Goal: Transaction & Acquisition: Book appointment/travel/reservation

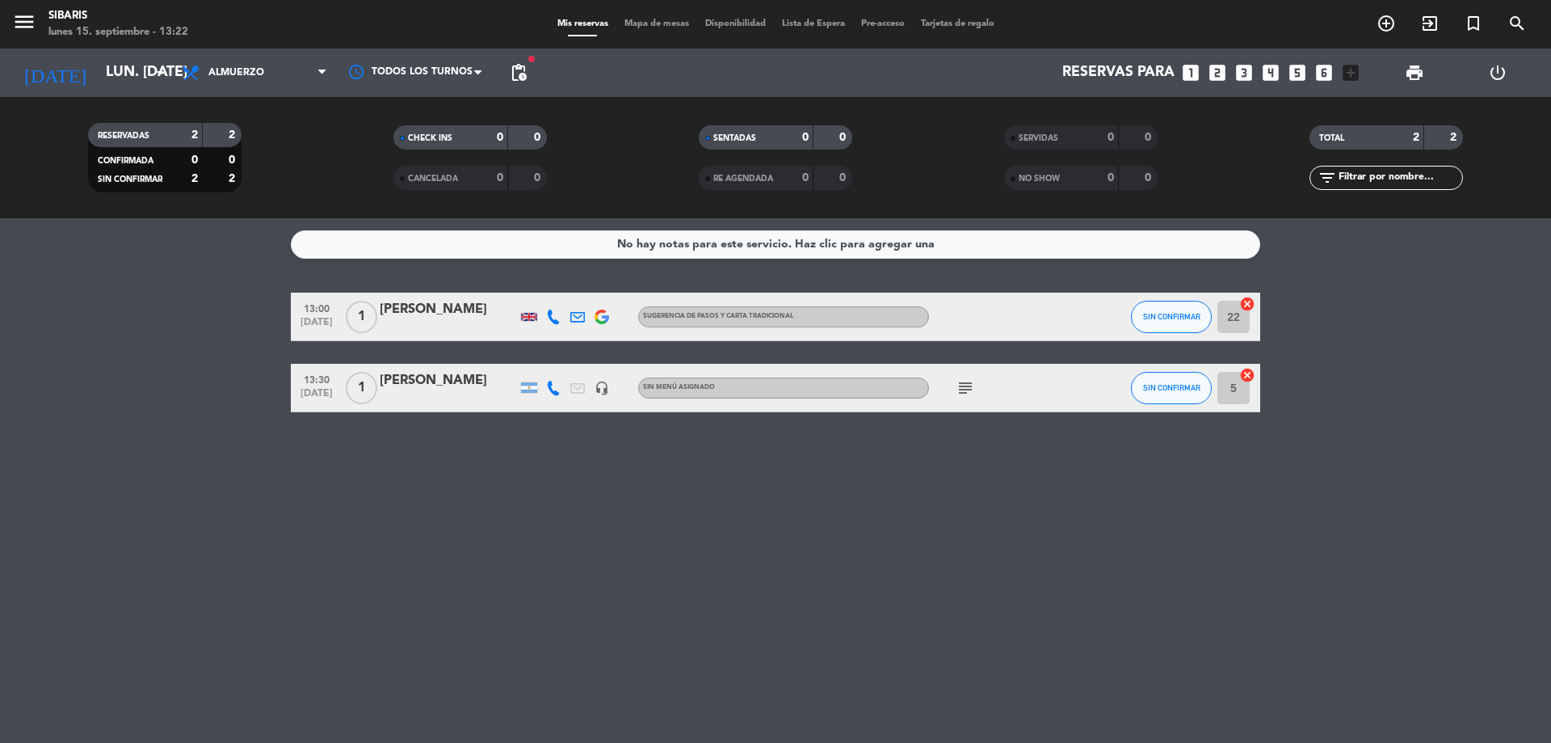
click at [520, 60] on span "pending_actions" at bounding box center [519, 73] width 32 height 32
click at [519, 65] on span "pending_actions" at bounding box center [518, 72] width 19 height 19
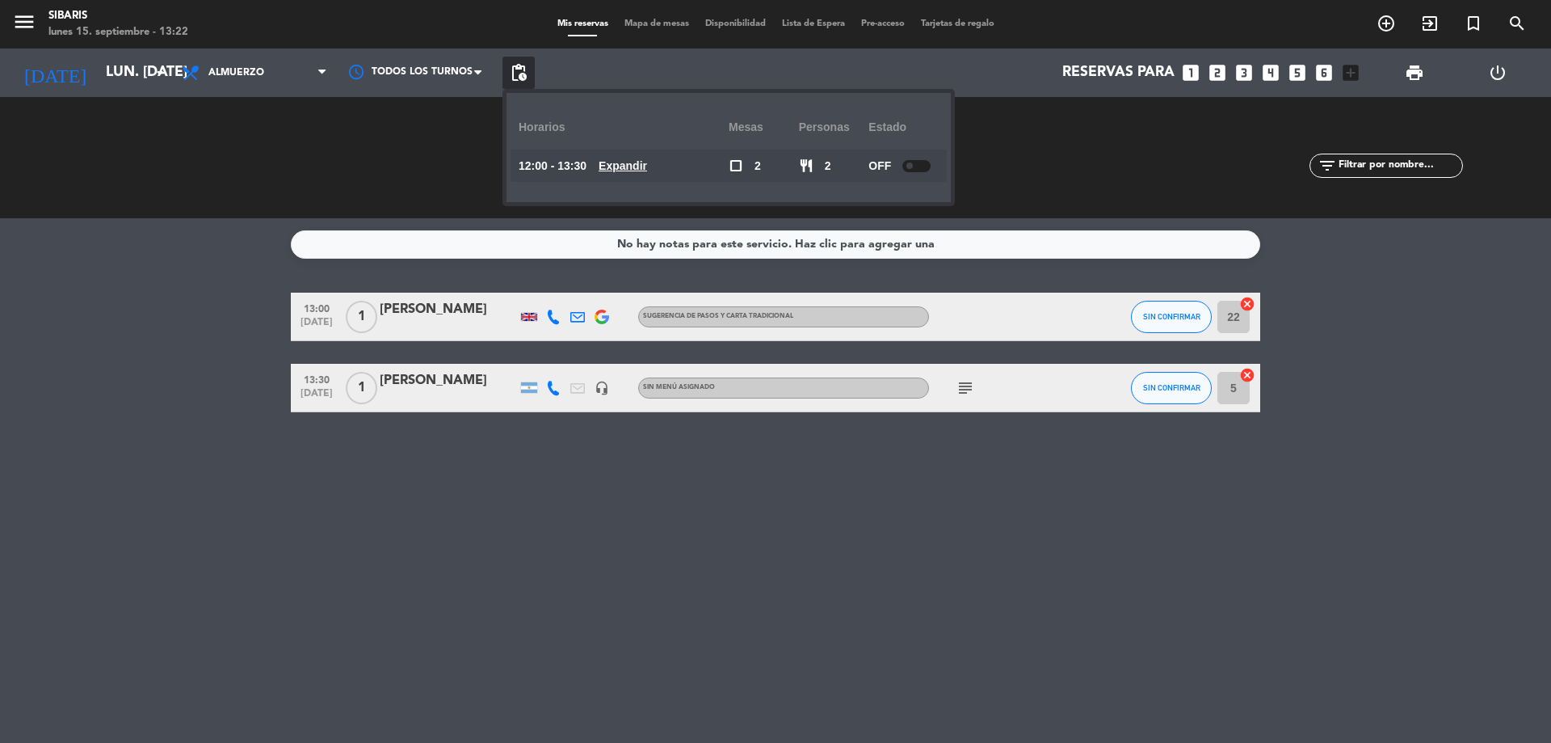
click at [519, 65] on span "pending_actions" at bounding box center [518, 72] width 19 height 19
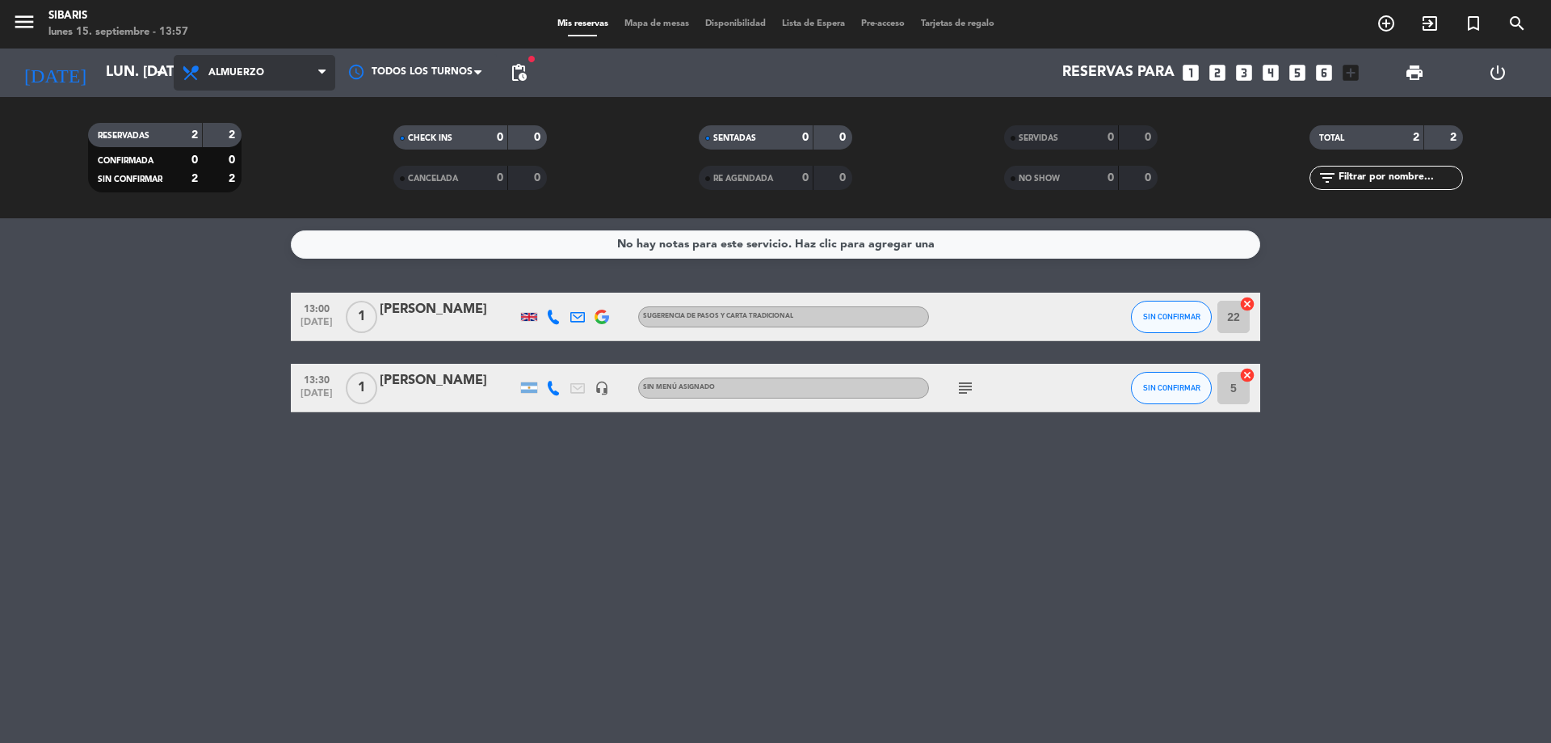
click at [304, 67] on span "Almuerzo" at bounding box center [255, 73] width 162 height 36
click at [290, 172] on div "menu sibaris lunes 15. septiembre - 13:57 Mis reservas Mapa de mesas Disponibil…" at bounding box center [775, 109] width 1551 height 218
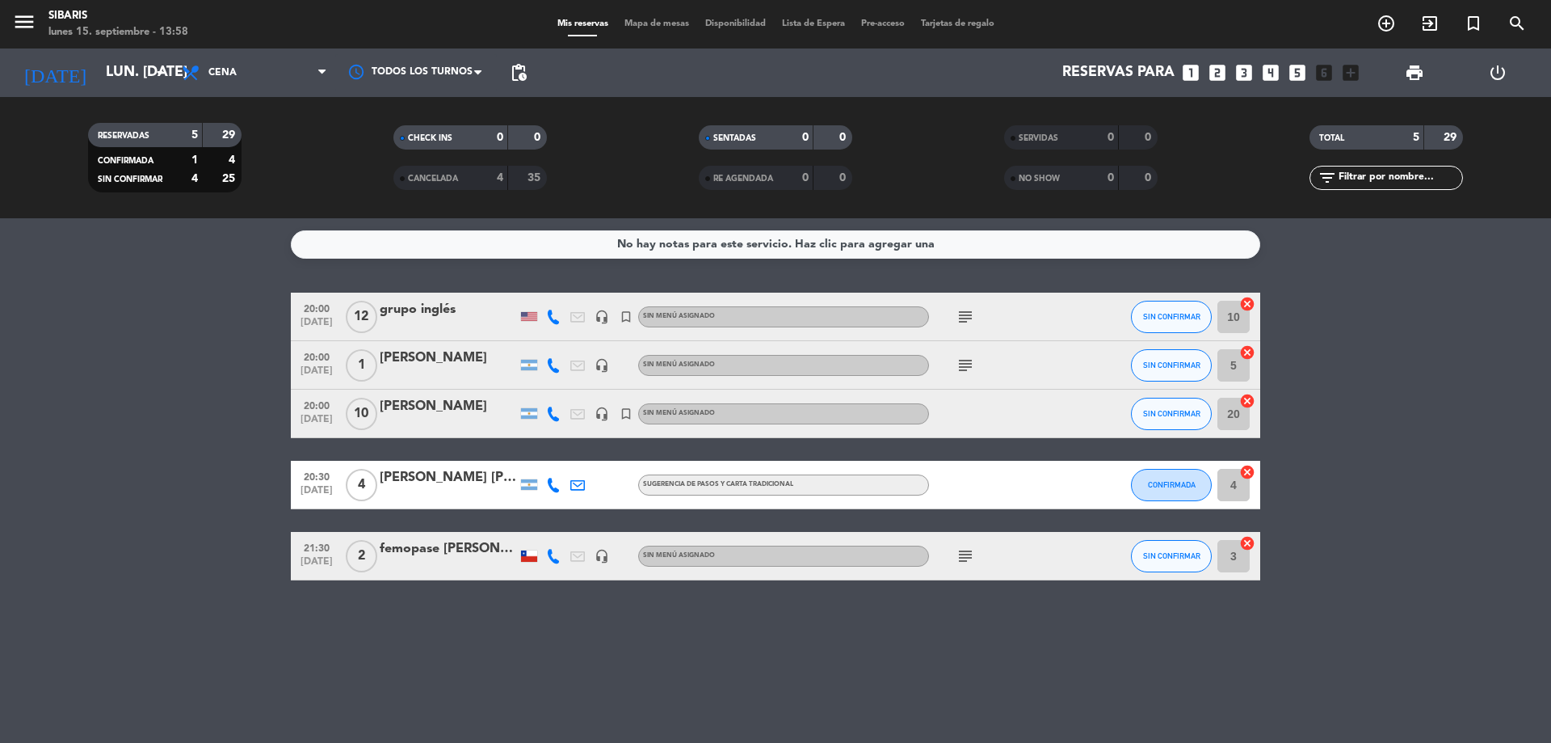
click at [1292, 69] on icon "looks_5" at bounding box center [1297, 72] width 21 height 21
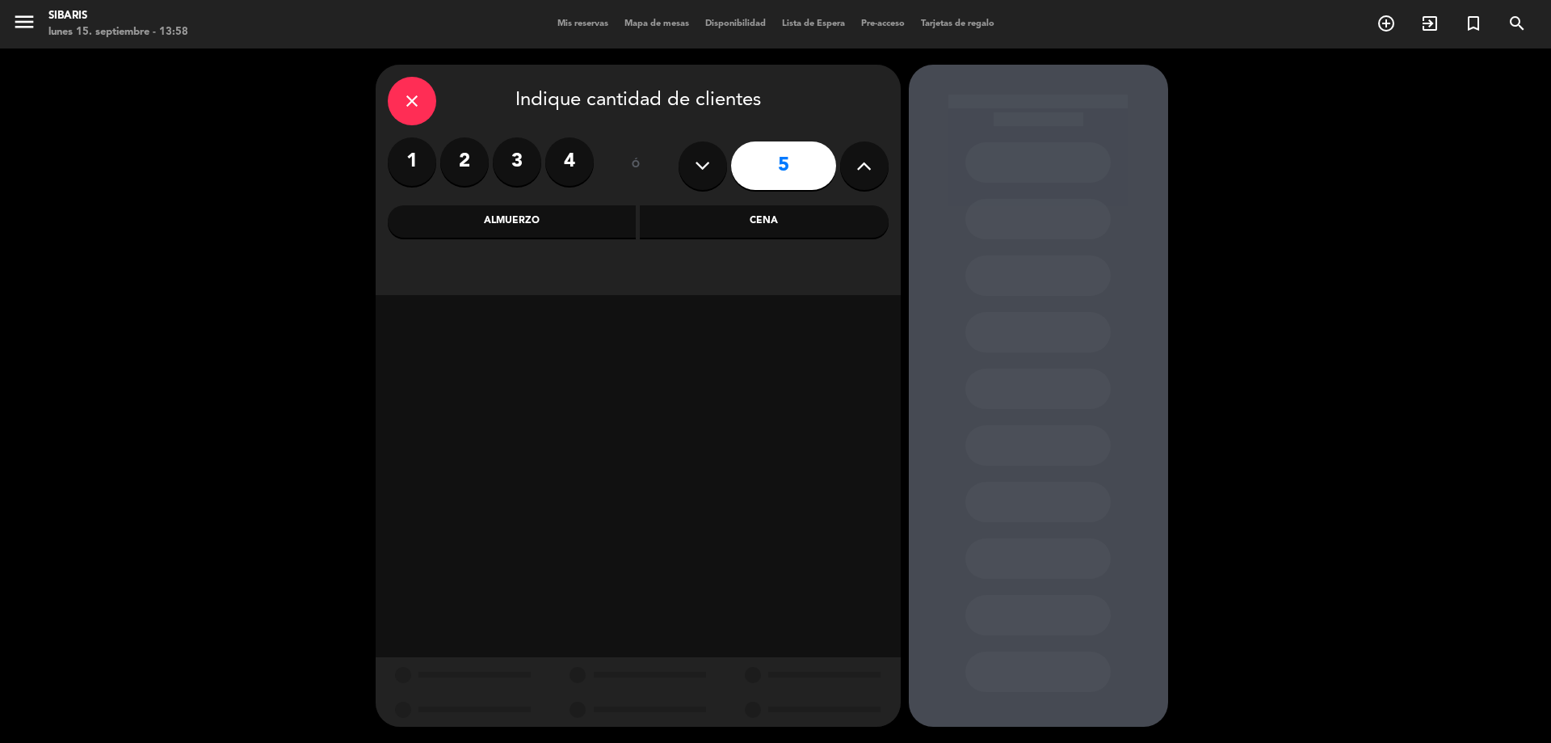
click at [767, 216] on div "Cena" at bounding box center [764, 221] width 249 height 32
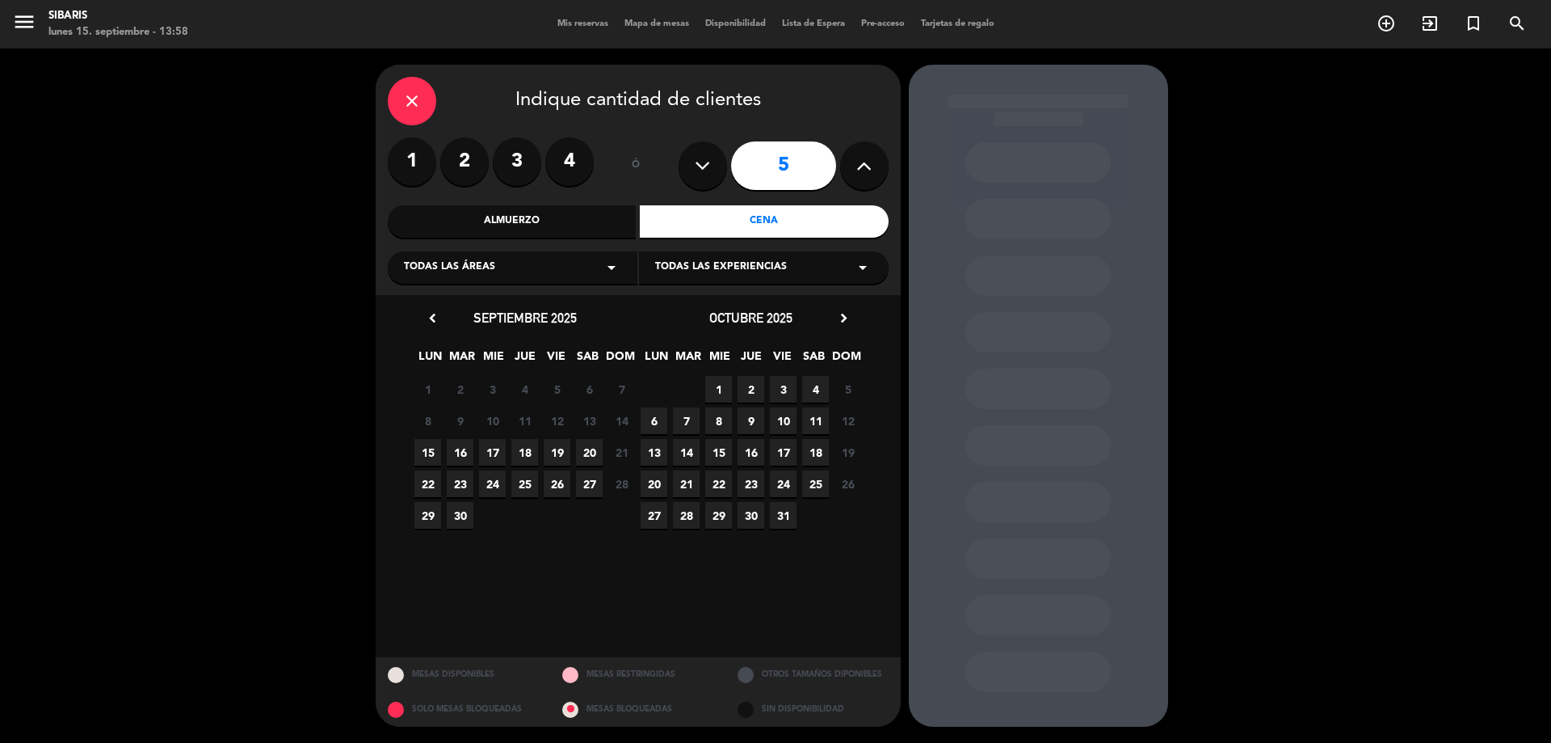
click at [558, 276] on div "Todas las áreas arrow_drop_down" at bounding box center [513, 267] width 250 height 32
click at [559, 307] on div "SALON" at bounding box center [512, 308] width 217 height 16
click at [432, 453] on span "15" at bounding box center [428, 452] width 27 height 27
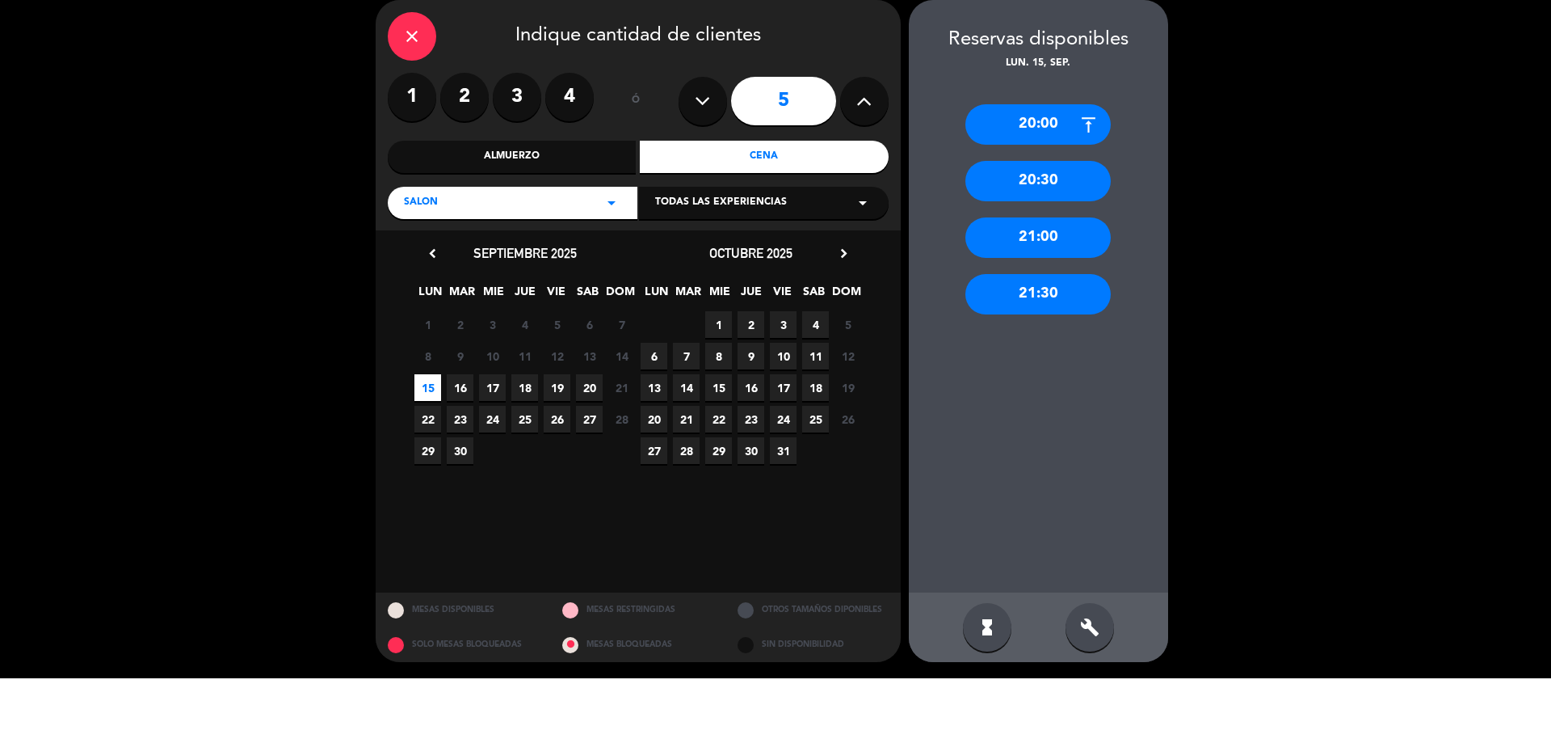
click at [1063, 361] on div "21:30" at bounding box center [1038, 359] width 145 height 40
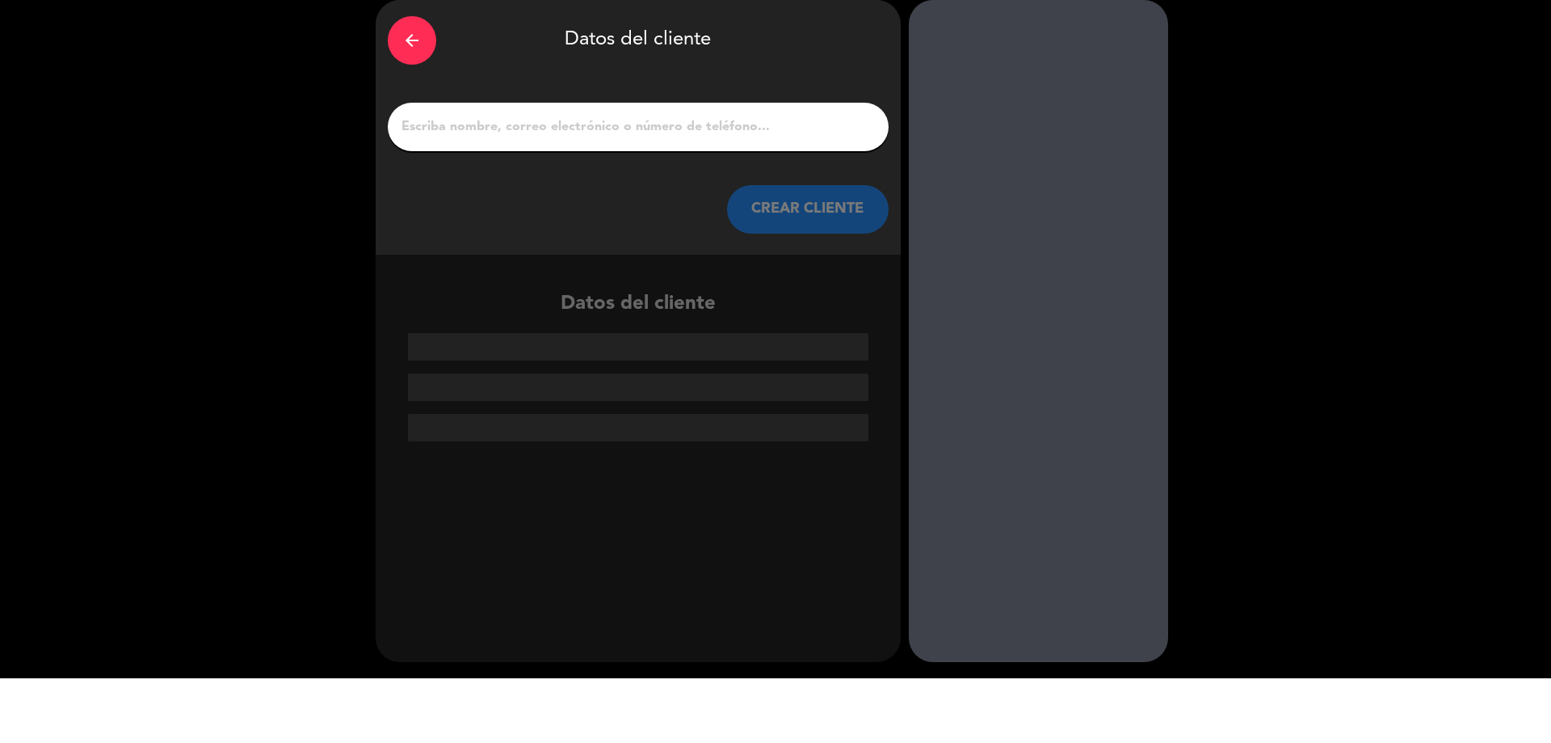
click at [685, 181] on input "1" at bounding box center [638, 191] width 477 height 23
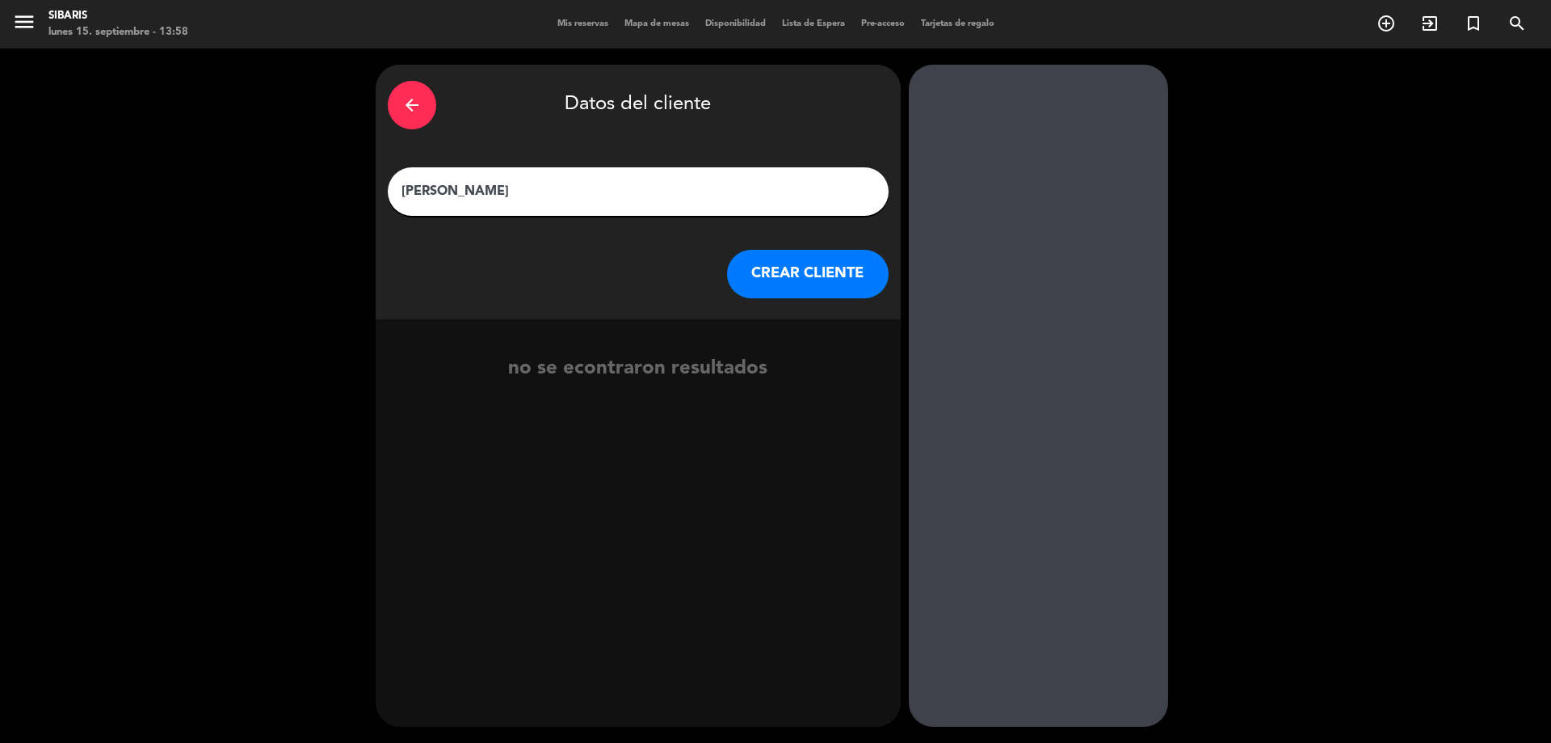
type input "[PERSON_NAME]"
click at [793, 263] on button "CREAR CLIENTE" at bounding box center [808, 274] width 162 height 48
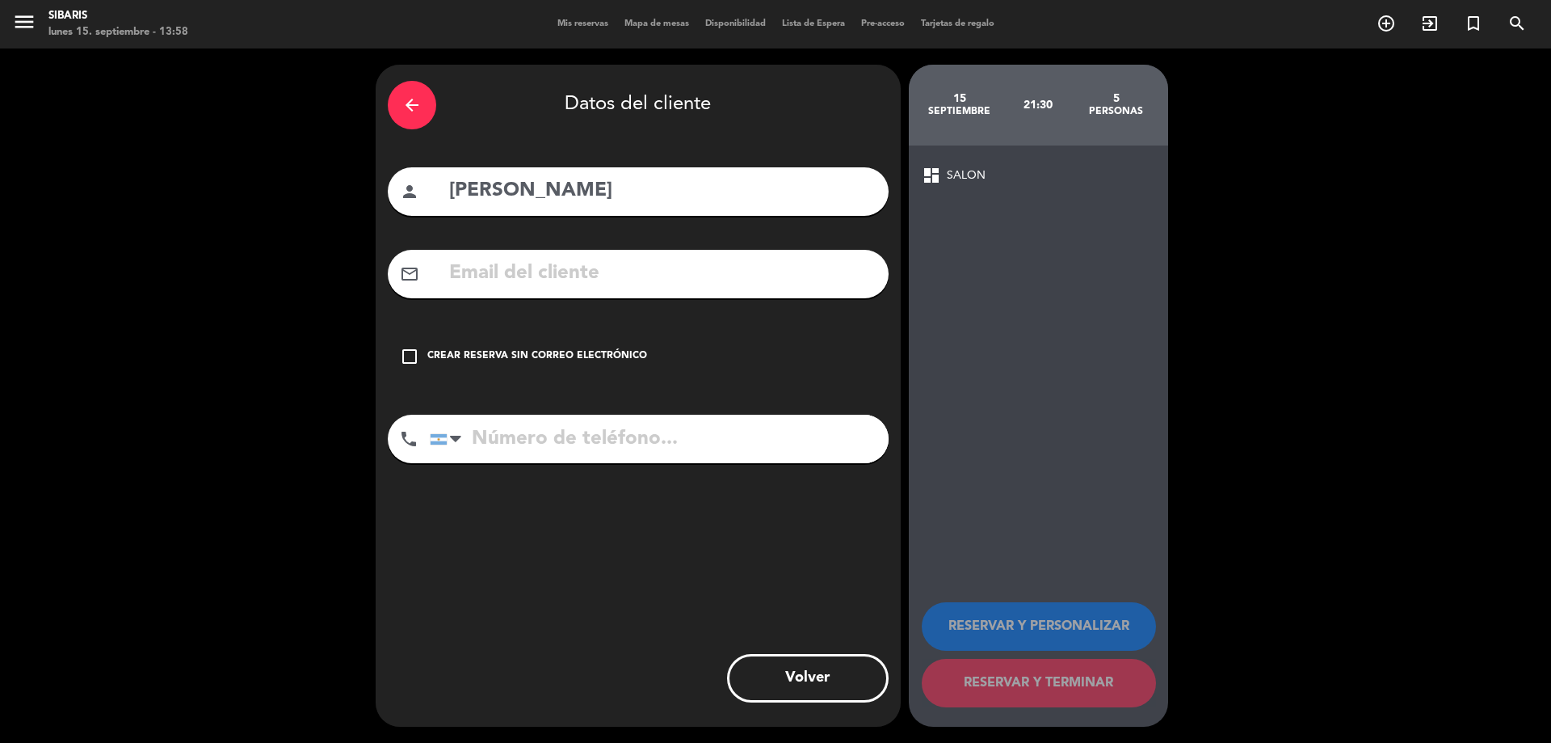
click at [467, 363] on div "Crear reserva sin correo electrónico" at bounding box center [537, 356] width 220 height 16
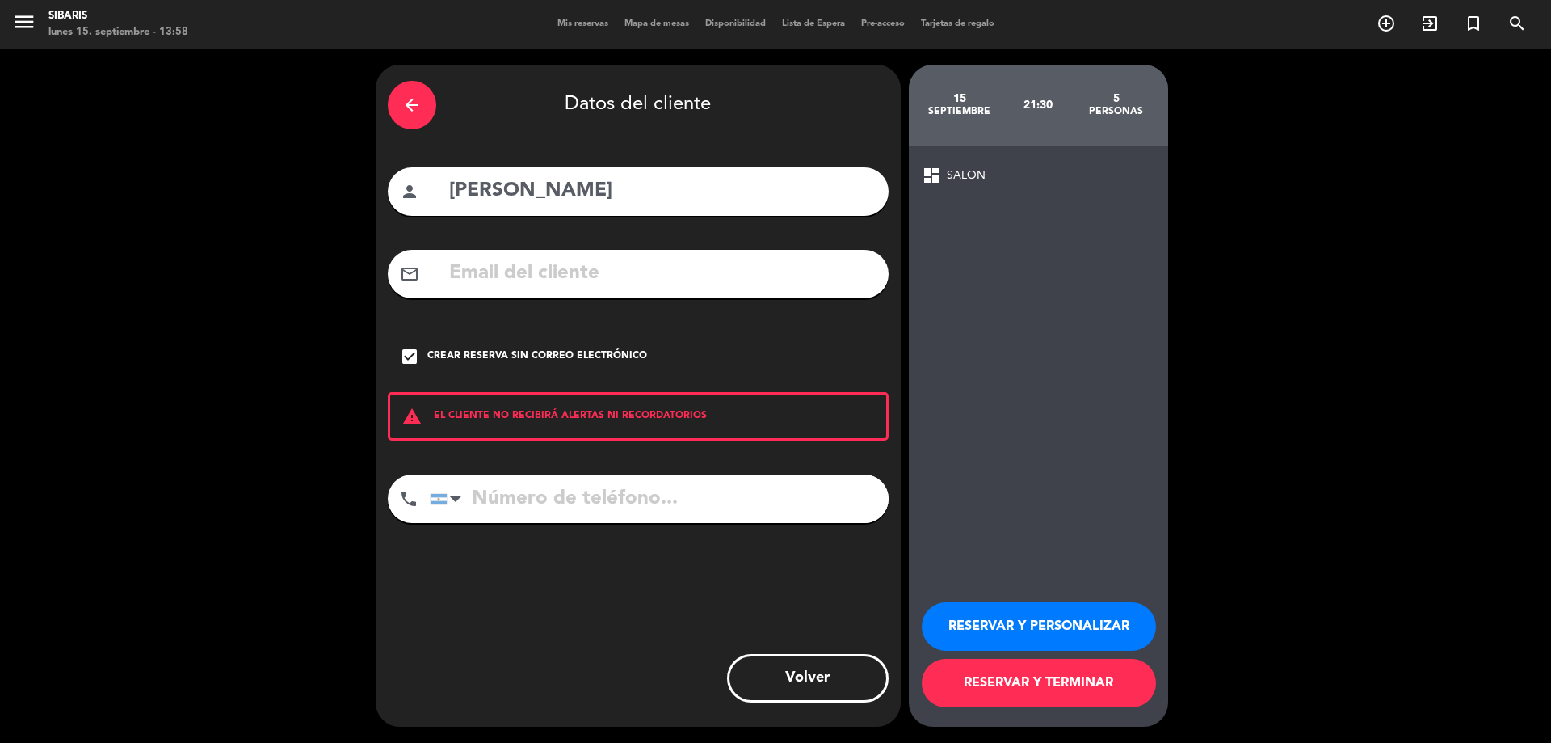
click at [559, 499] on input "tel" at bounding box center [659, 498] width 459 height 48
click at [655, 507] on input "tel" at bounding box center [659, 498] width 459 height 48
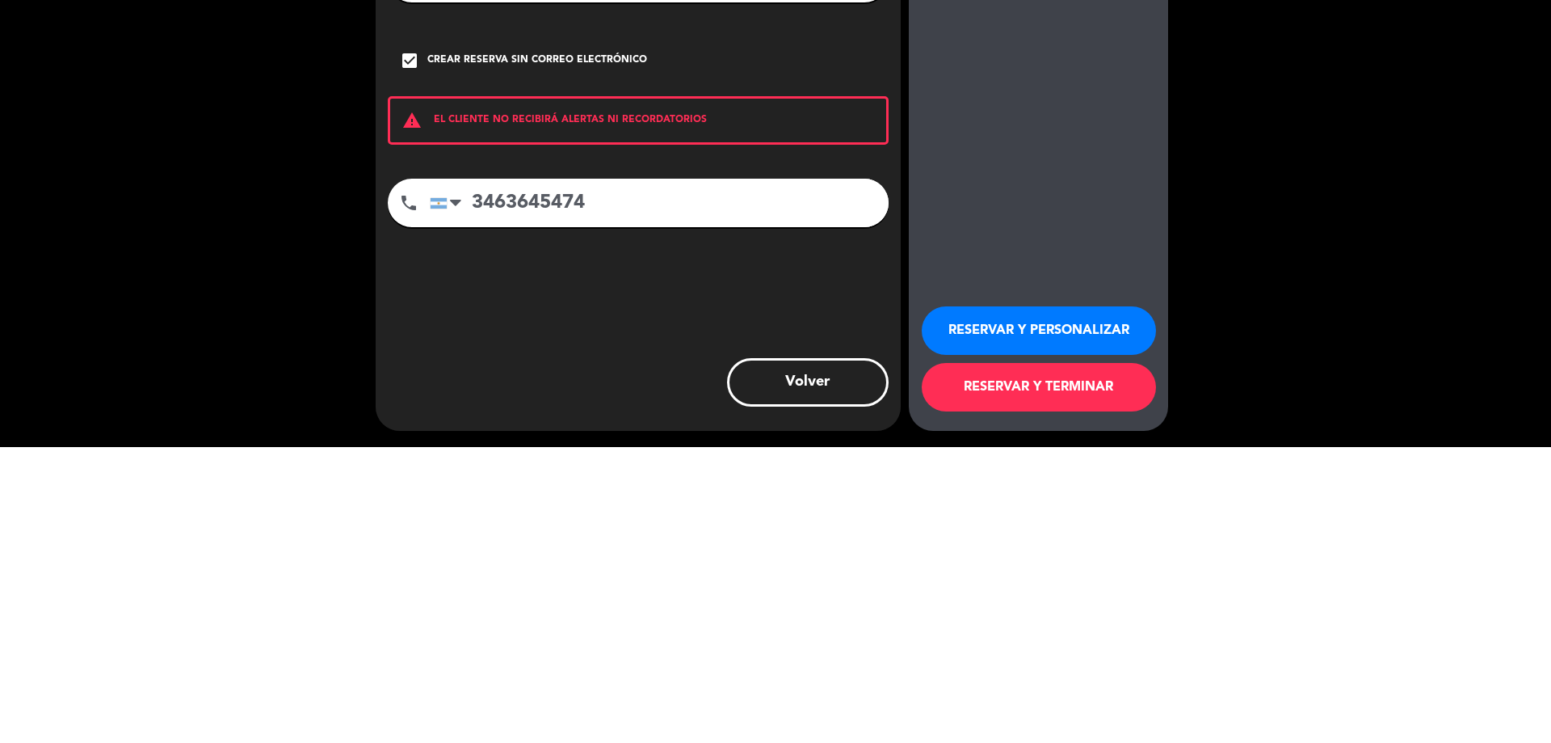
type input "3463645474"
drag, startPoint x: 1071, startPoint y: 674, endPoint x: 1071, endPoint y: 378, distance: 295.8
click at [1071, 378] on div "dashboard SALON RESERVAR Y PERSONALIZAR RESERVAR Y TERMINAR" at bounding box center [1038, 435] width 259 height 581
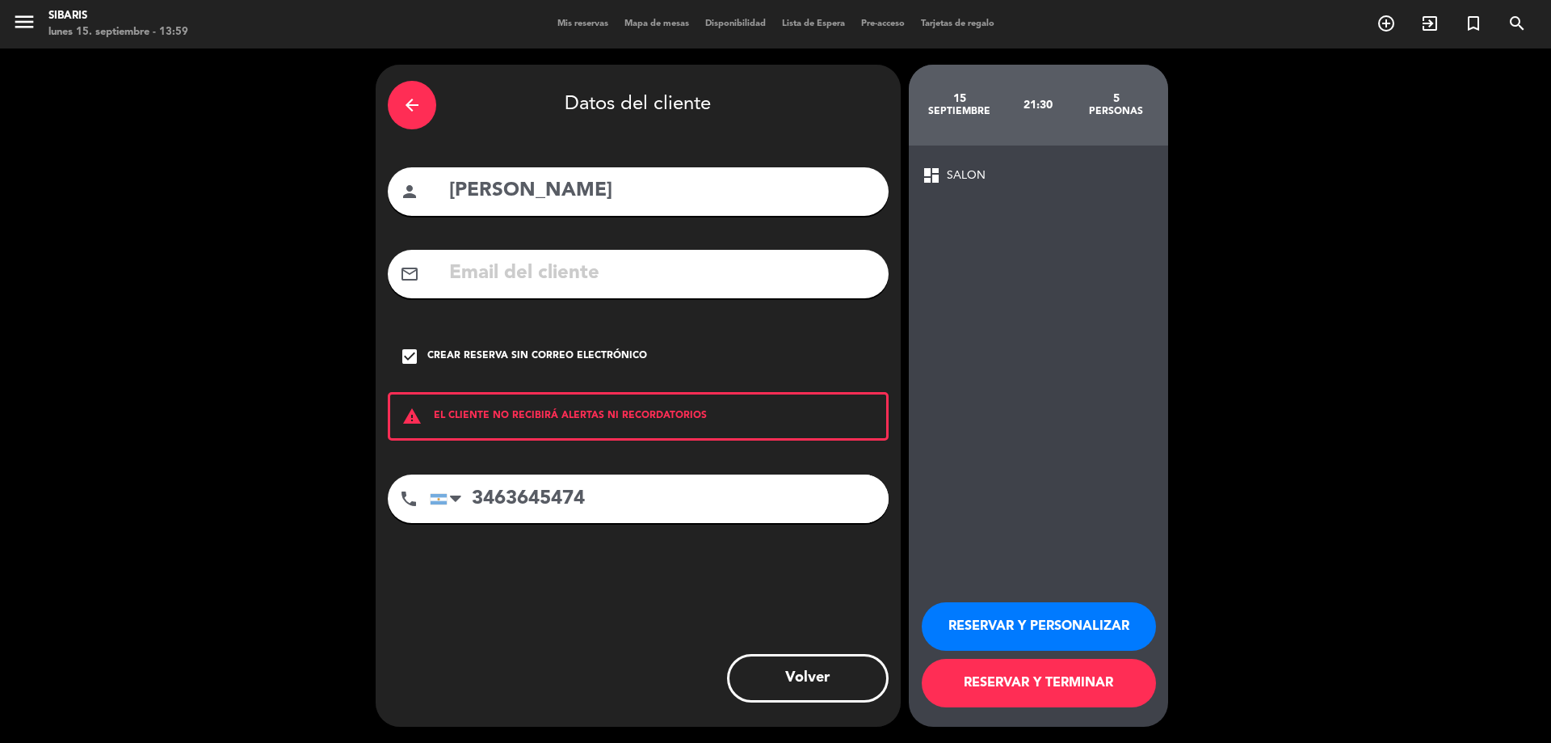
click at [1059, 682] on button "RESERVAR Y TERMINAR" at bounding box center [1039, 683] width 234 height 48
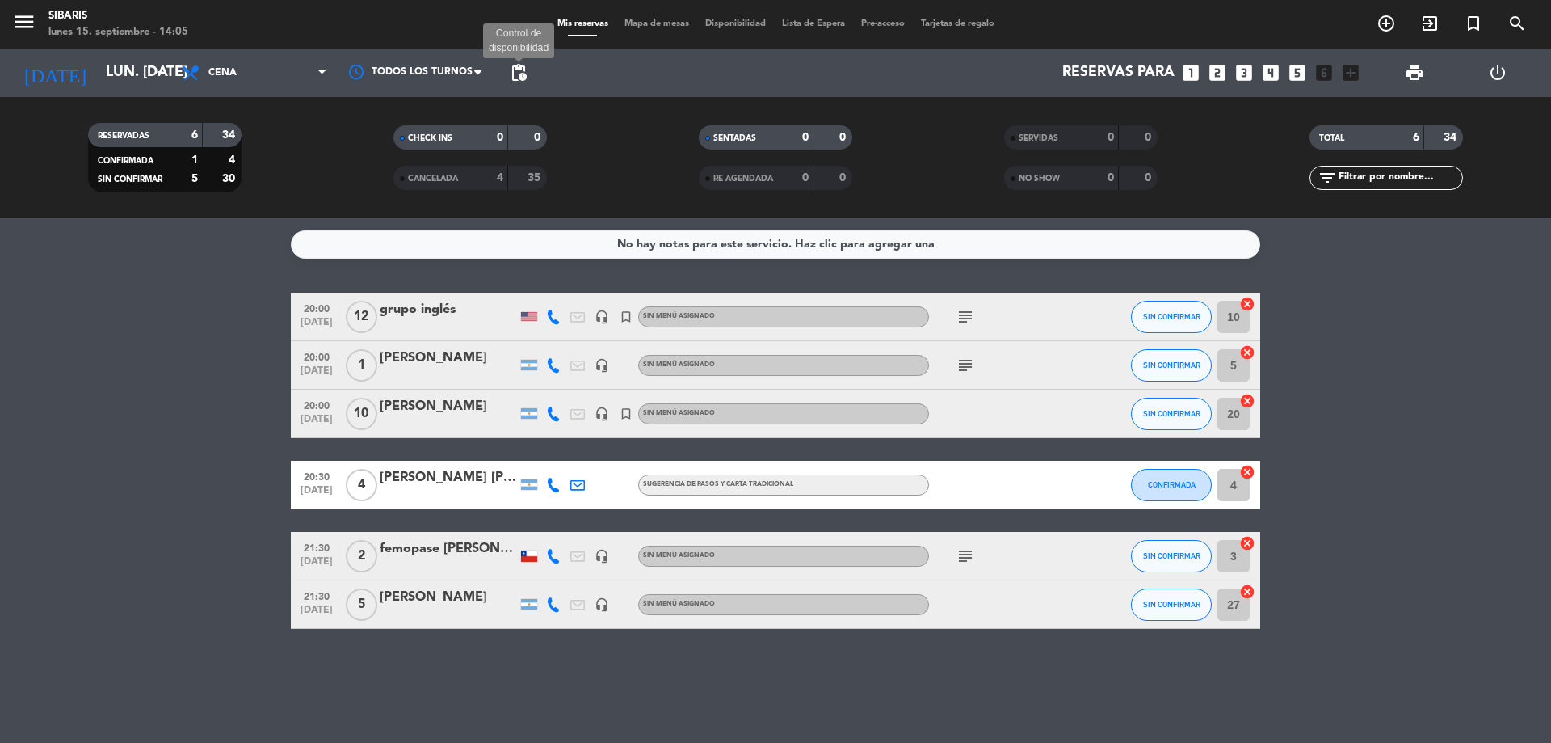
click at [515, 67] on span "pending_actions" at bounding box center [518, 72] width 19 height 19
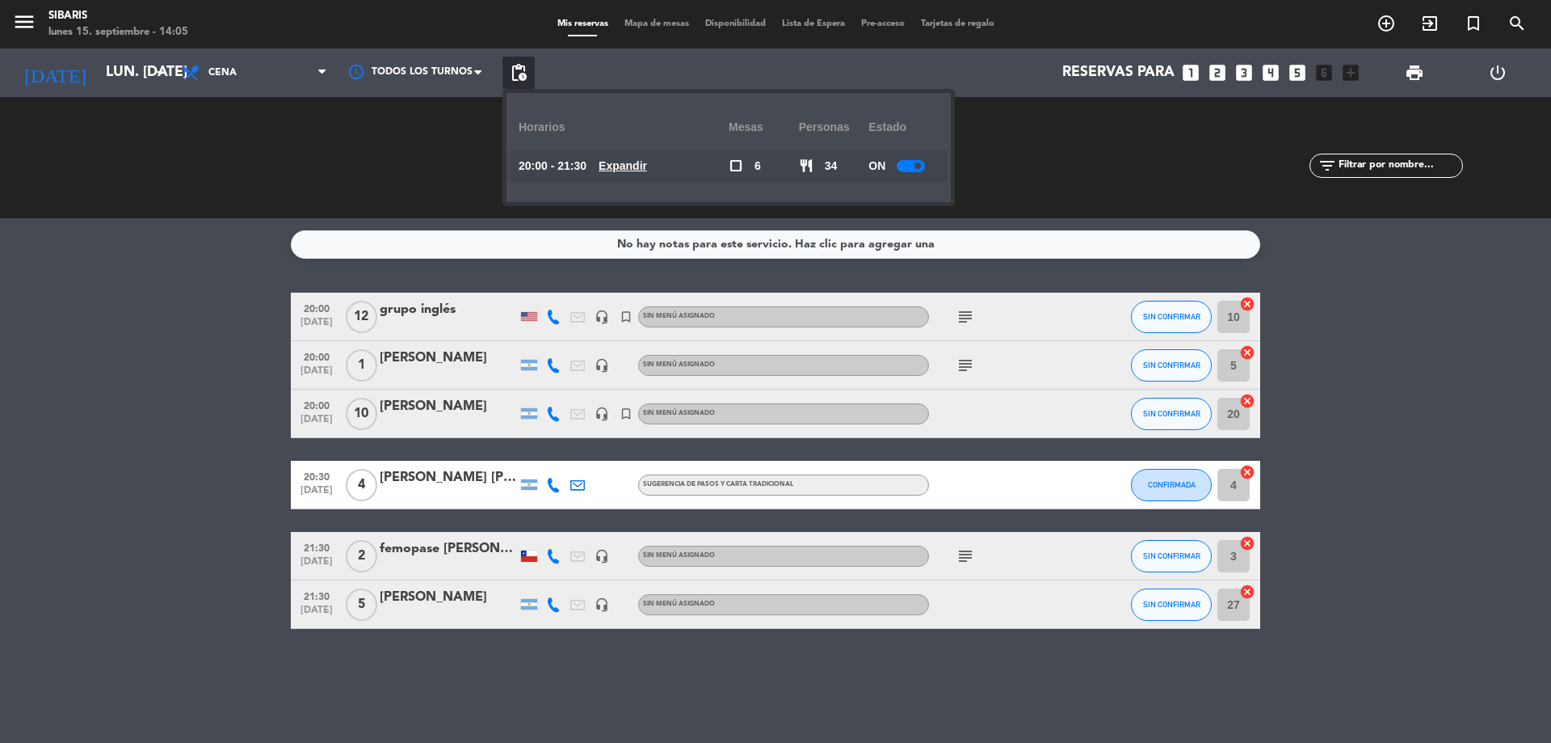
click at [647, 163] on u "Expandir" at bounding box center [623, 165] width 48 height 13
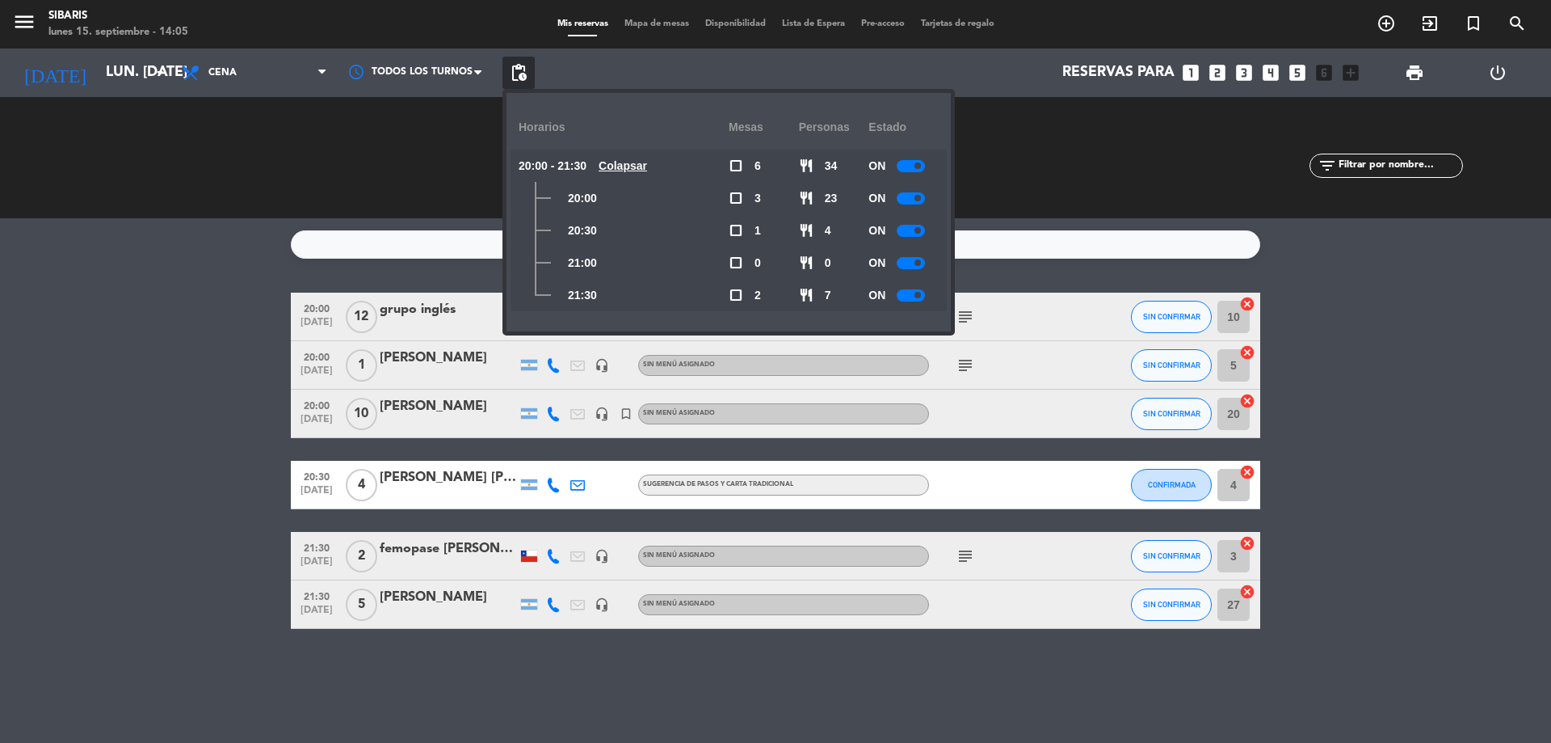
click at [223, 520] on bookings-row "20:00 [DATE] grupo inglés headset_mic turned_in_not Sin menú asignado subject S…" at bounding box center [775, 461] width 1551 height 336
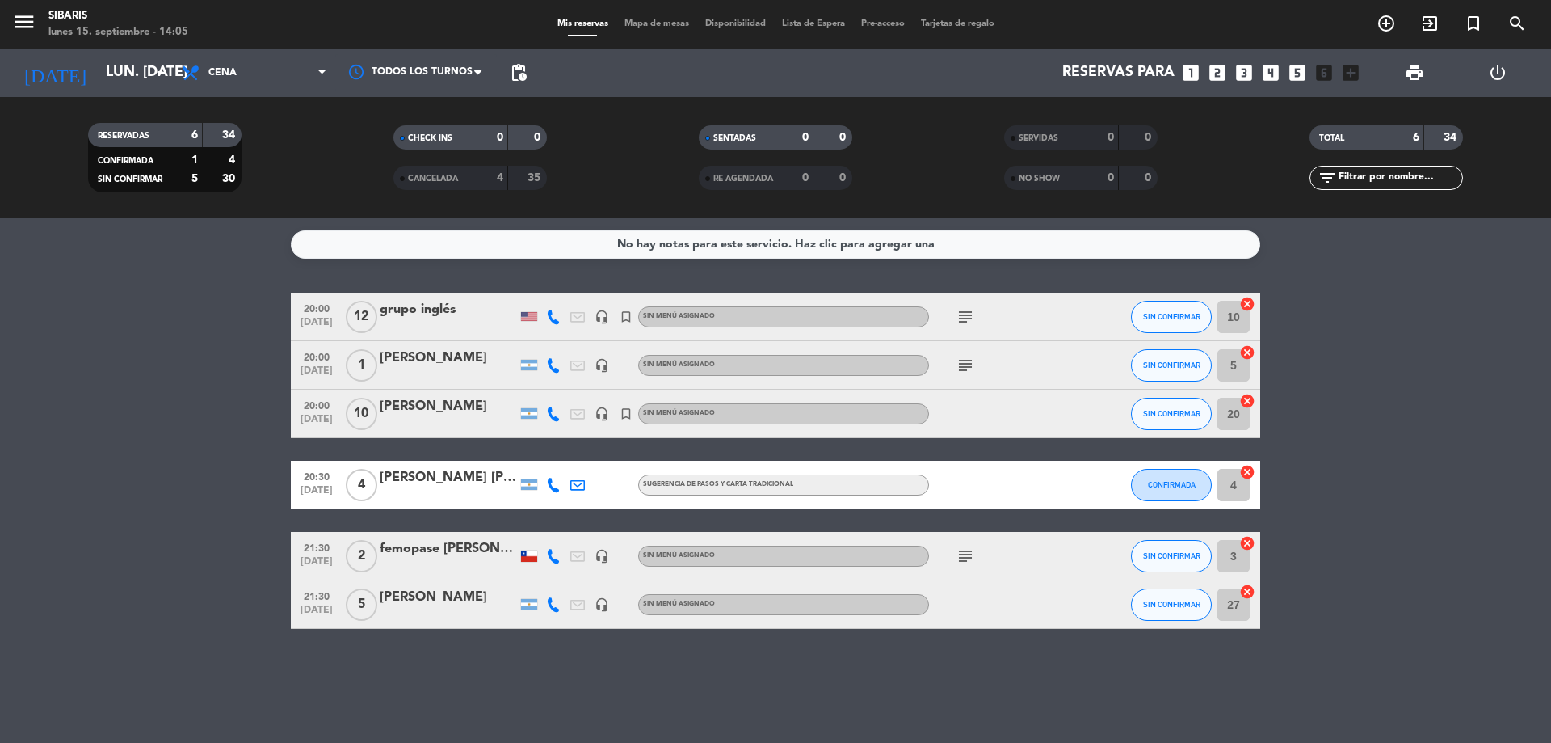
click at [290, 643] on div "No hay notas para este servicio. Haz clic para agregar una 20:00 [DATE] grupo i…" at bounding box center [775, 480] width 1551 height 524
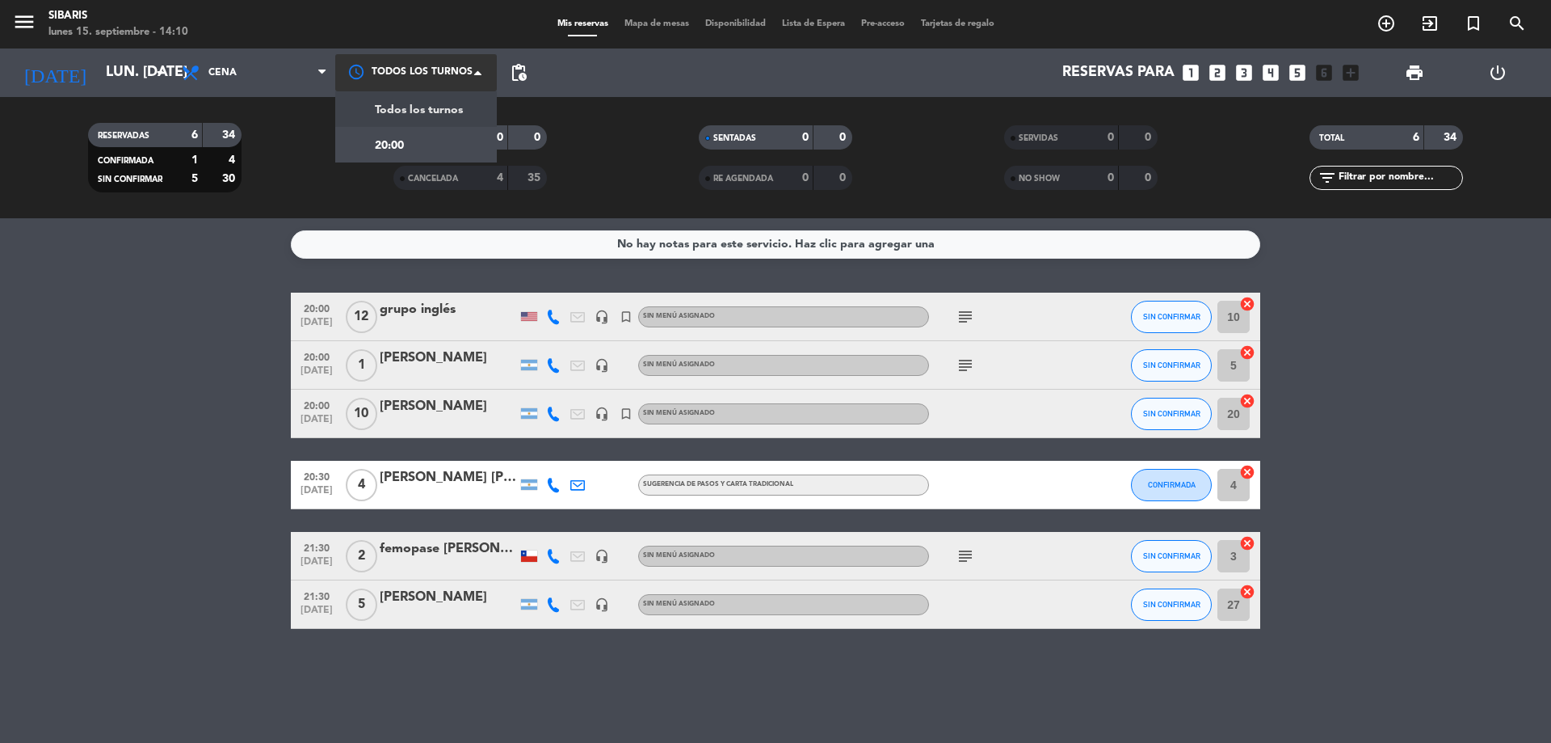
click at [446, 77] on div at bounding box center [416, 72] width 162 height 36
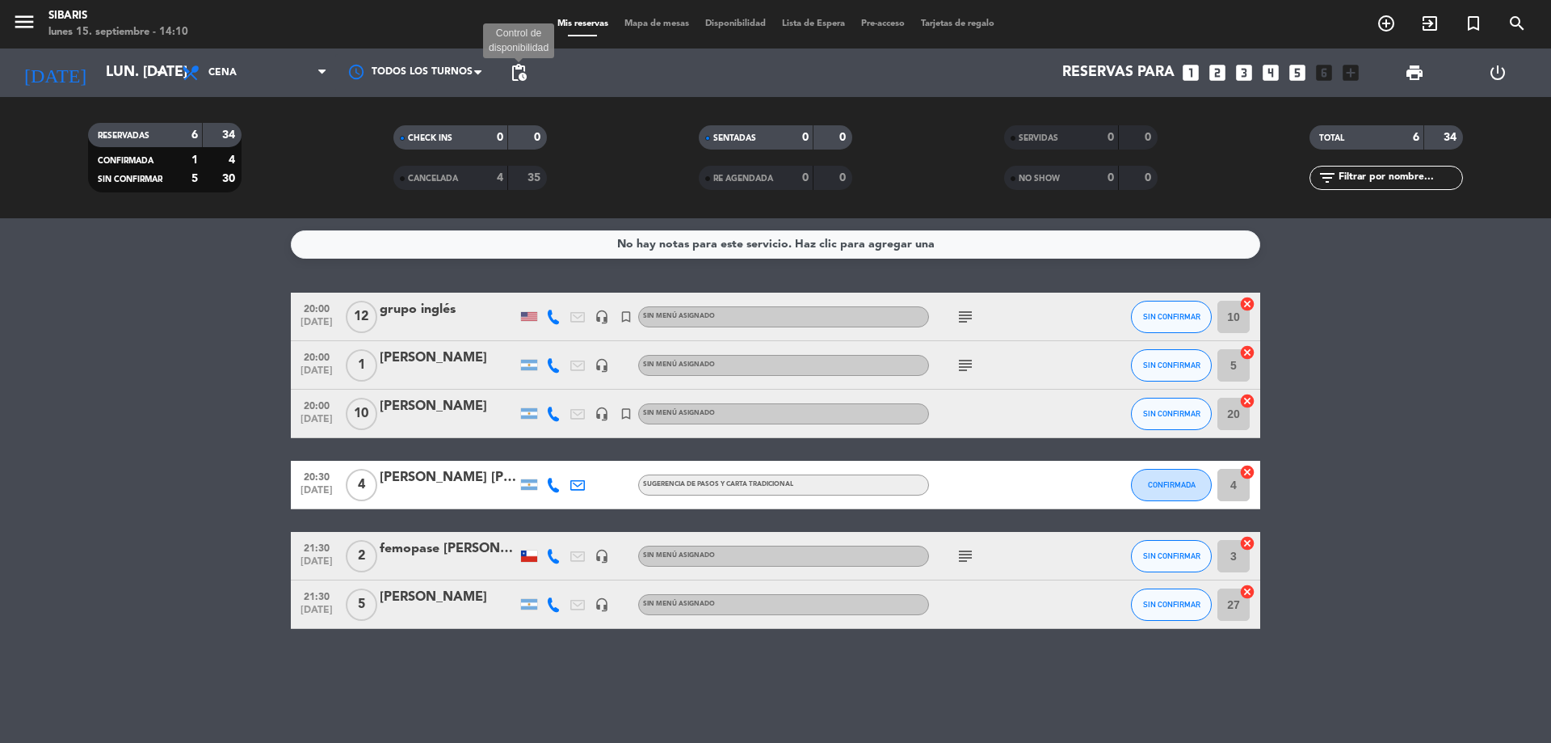
click at [515, 76] on span "pending_actions" at bounding box center [518, 72] width 19 height 19
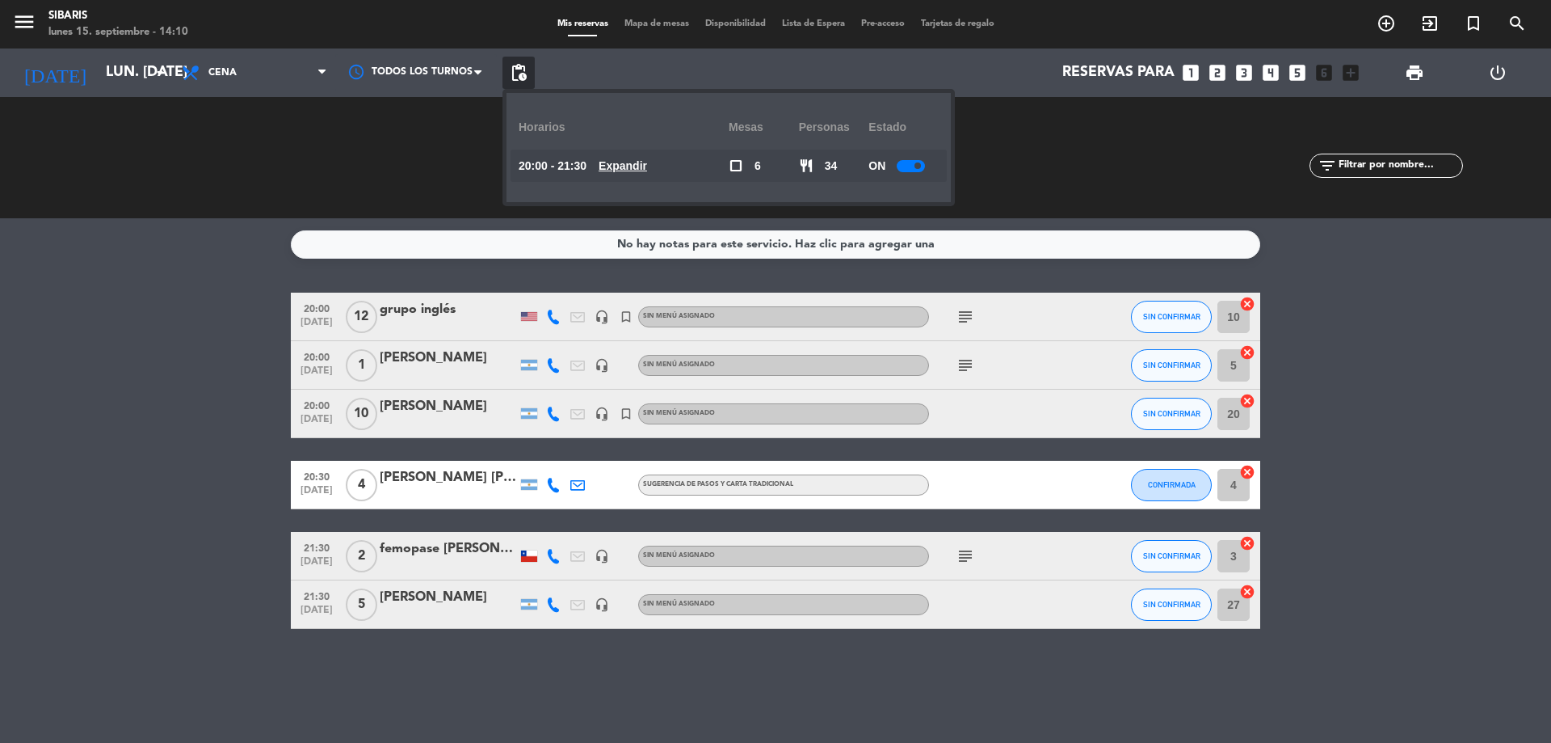
click at [642, 159] on u "Expandir" at bounding box center [623, 165] width 48 height 13
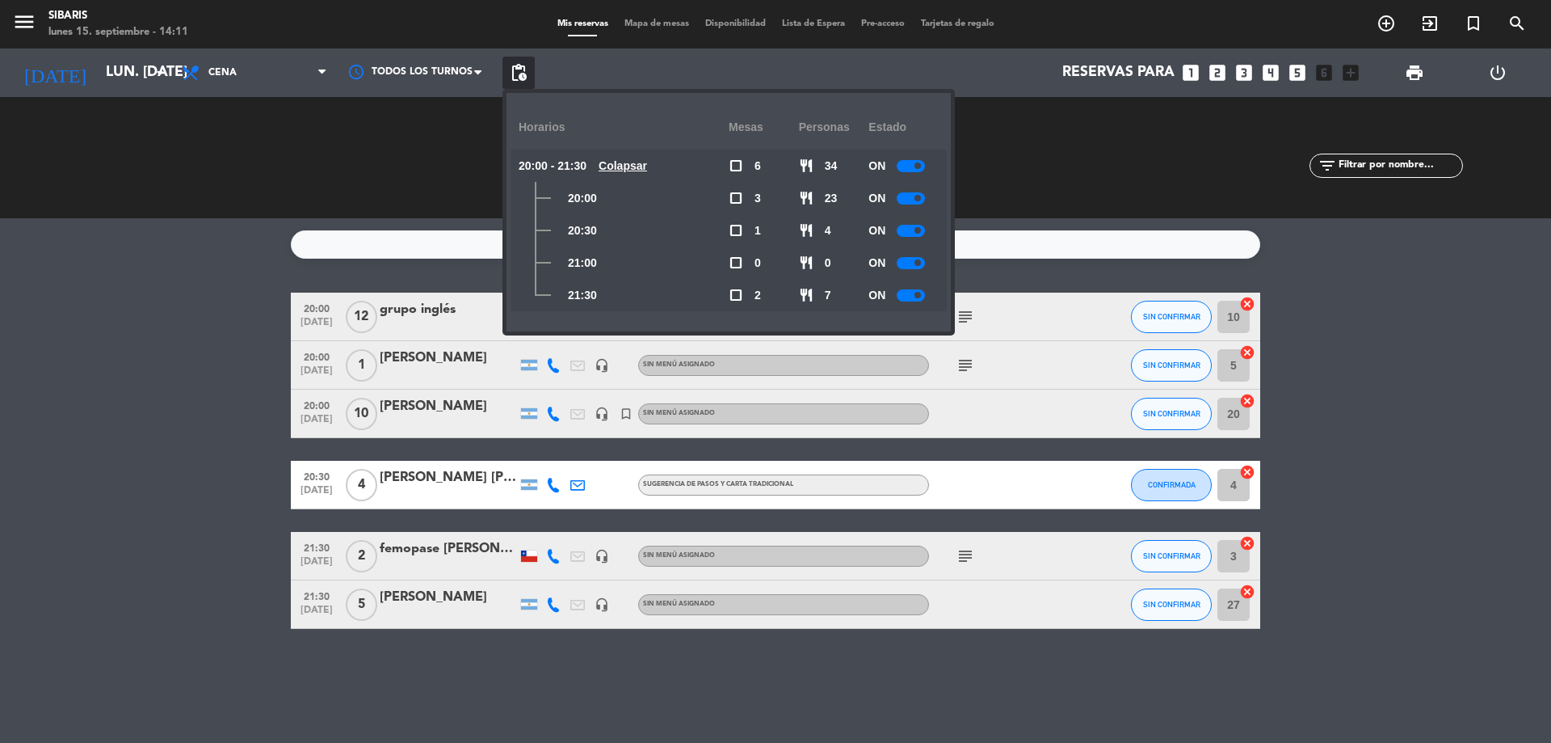
click at [920, 194] on div at bounding box center [911, 198] width 28 height 12
click at [916, 232] on div at bounding box center [911, 231] width 28 height 12
click at [917, 263] on span at bounding box center [918, 262] width 6 height 6
click at [910, 228] on span at bounding box center [910, 230] width 6 height 6
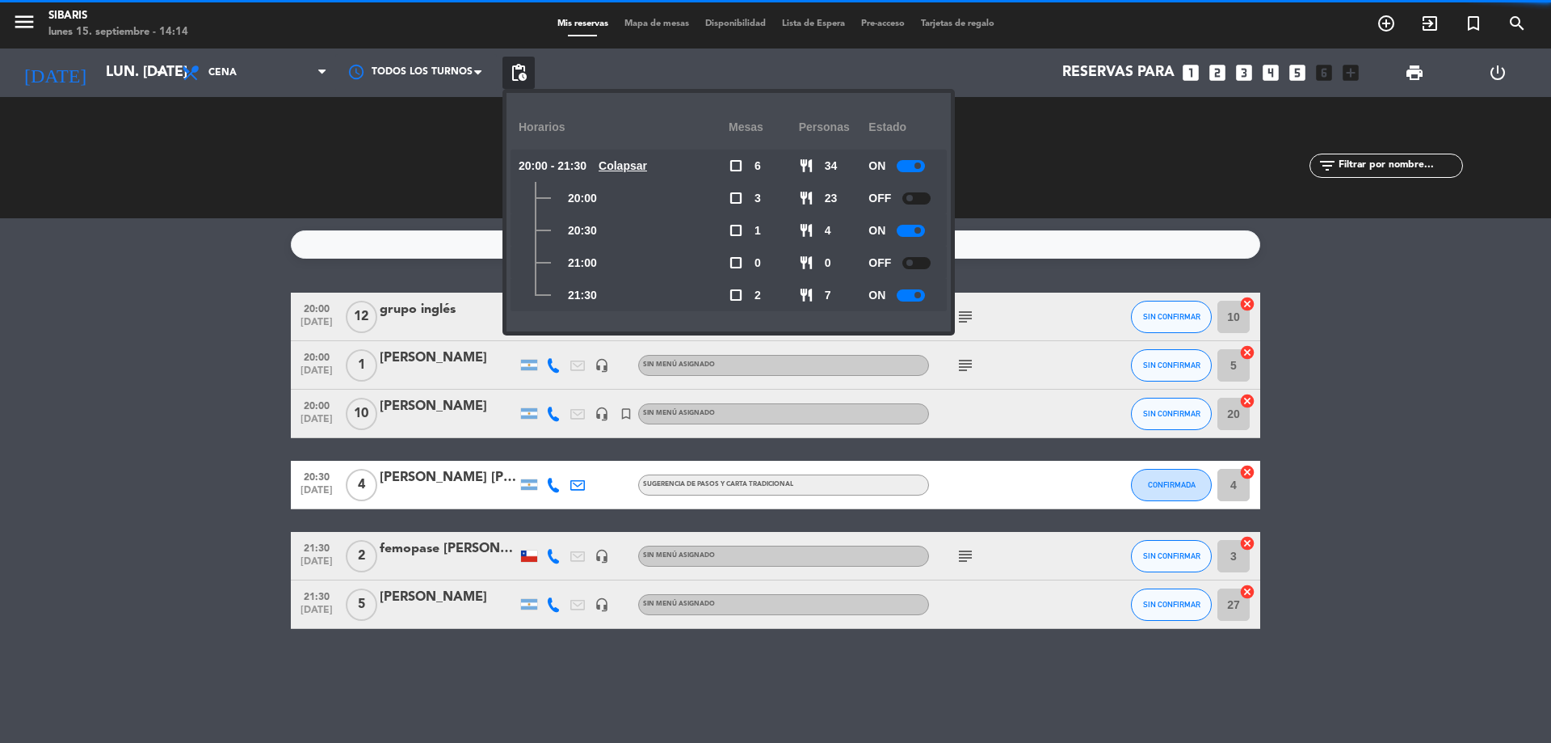
click at [910, 228] on div at bounding box center [911, 231] width 28 height 12
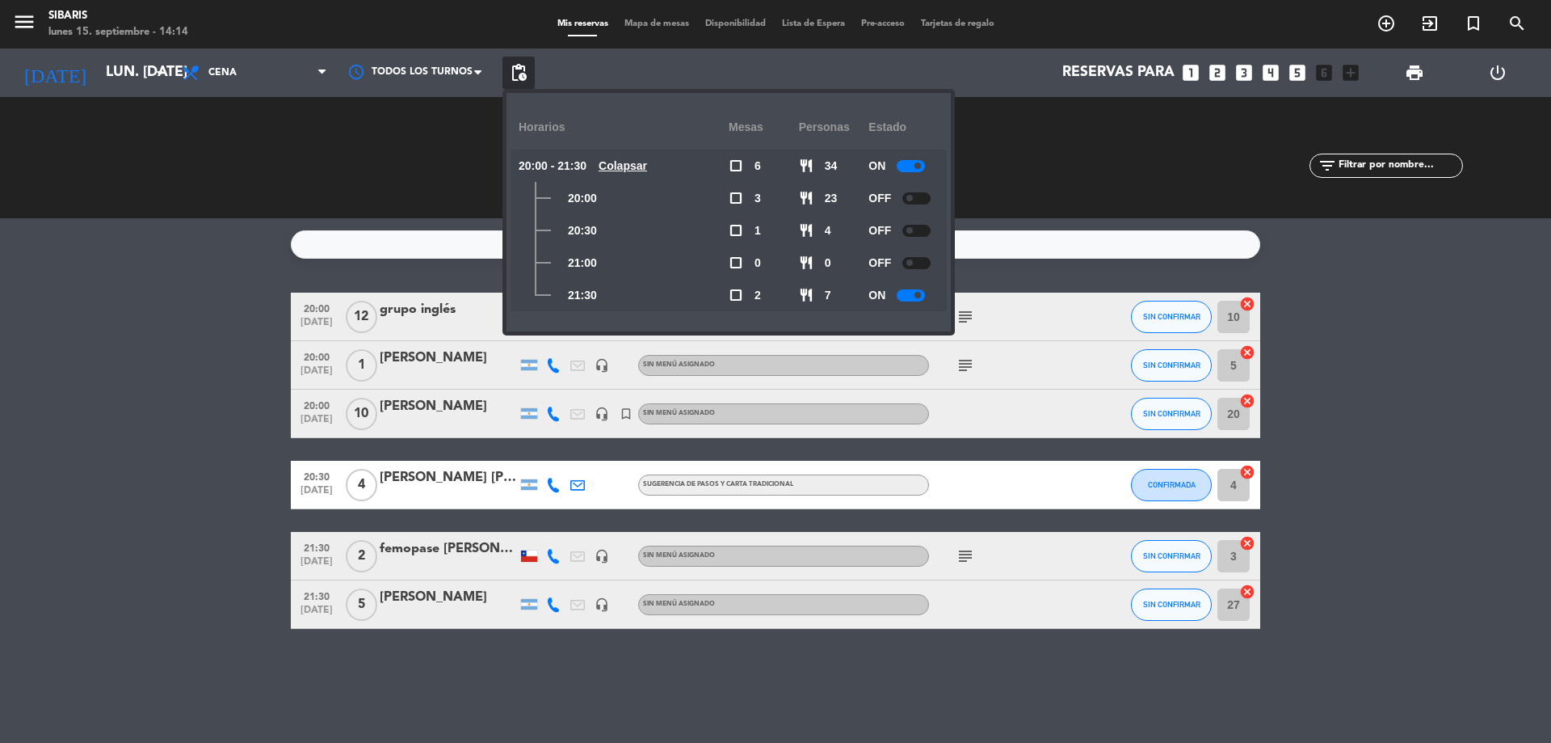
click at [1294, 280] on div "No hay notas para este servicio. Haz clic para agregar una 20:00 [DATE] grupo i…" at bounding box center [775, 480] width 1551 height 524
